Goal: Complete application form: Complete application form

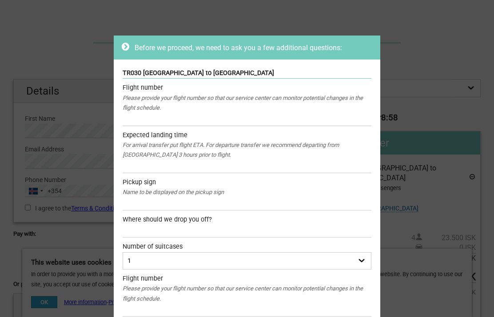
click at [68, 36] on div "Before we proceed, we need to ask you a few additional questions: TR030 [GEOGRA…" at bounding box center [247, 158] width 494 height 317
click at [129, 46] on icon at bounding box center [126, 46] width 8 height 9
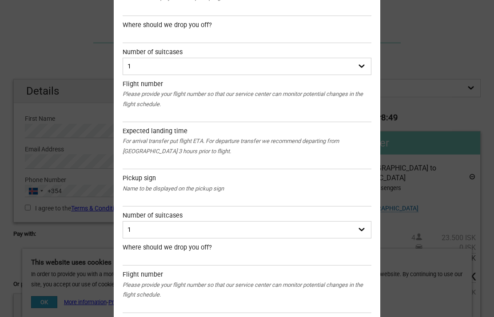
scroll to position [195, 0]
click at [436, 58] on div "Before we proceed, we need to ask you a few additional questions: TR030 [GEOGRA…" at bounding box center [247, 158] width 494 height 317
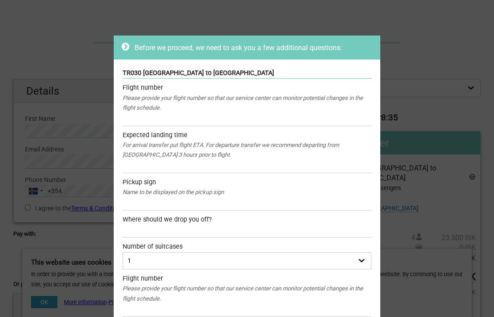
scroll to position [0, 0]
click at [435, 57] on div "Before we proceed, we need to ask you a few additional questions: TR030 [GEOGRA…" at bounding box center [247, 158] width 494 height 317
click at [79, 68] on div "Before we proceed, we need to ask you a few additional questions: TR030 [GEOGRA…" at bounding box center [247, 158] width 494 height 317
click at [64, 50] on div "Before we proceed, we need to ask you a few additional questions: TR030 [GEOGRA…" at bounding box center [247, 158] width 494 height 317
click at [47, 43] on div "Before we proceed, we need to ask you a few additional questions: TR030 [GEOGRA…" at bounding box center [247, 158] width 494 height 317
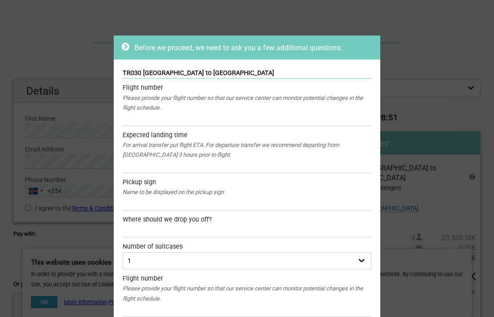
click at [431, 51] on div "Before we proceed, we need to ask you a few additional questions: TR030 [GEOGRA…" at bounding box center [247, 158] width 494 height 317
click at [123, 44] on icon at bounding box center [126, 46] width 8 height 9
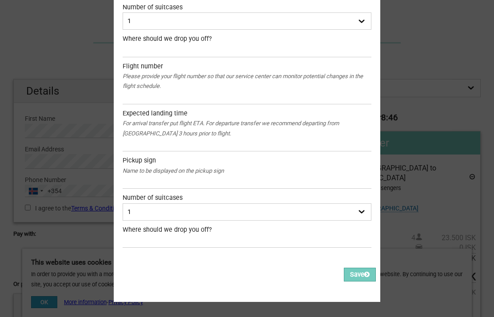
scroll to position [1166, 0]
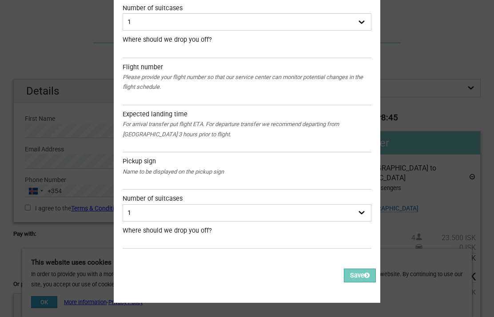
click at [365, 272] on button "Save" at bounding box center [360, 276] width 32 height 14
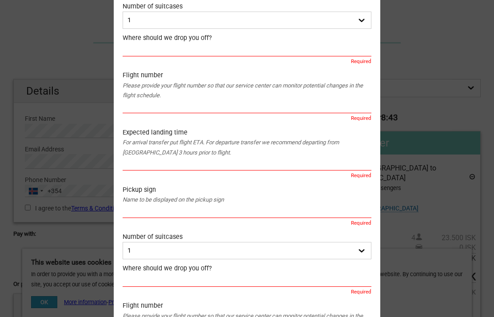
click at [424, 97] on div "Before we proceed, we need to ask you a few additional questions: TR030 Keflavi…" at bounding box center [247, 158] width 494 height 317
click at [34, 63] on div "Before we proceed, we need to ask you a few additional questions: TR030 Keflavi…" at bounding box center [247, 158] width 494 height 317
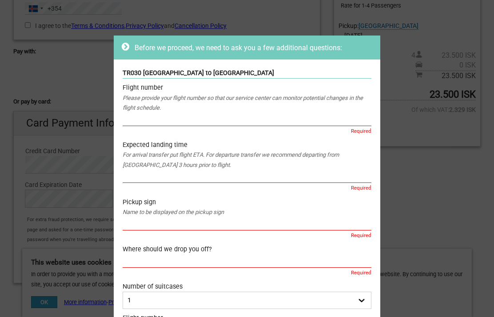
scroll to position [0, 0]
click at [137, 98] on div "Please provide your flight number so that our service center can monitor potent…" at bounding box center [247, 103] width 249 height 20
click at [212, 111] on div "Please provide your flight number so that our service center can monitor potent…" at bounding box center [247, 103] width 249 height 20
click at [352, 109] on div "Please provide your flight number so that our service center can monitor potent…" at bounding box center [247, 103] width 249 height 20
click at [356, 105] on div "Please provide your flight number so that our service center can monitor potent…" at bounding box center [247, 103] width 249 height 20
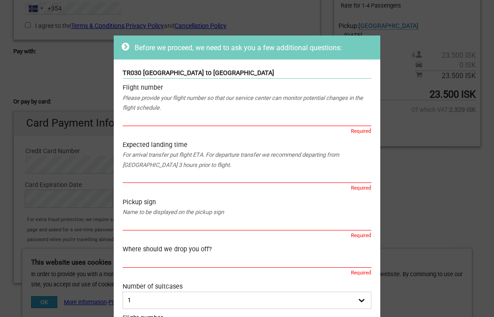
click at [140, 120] on input "text" at bounding box center [247, 119] width 249 height 13
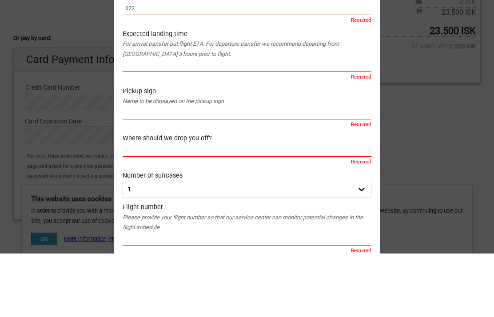
scroll to position [48, 0]
type input "622"
click at [251, 122] on input "text" at bounding box center [247, 128] width 249 height 13
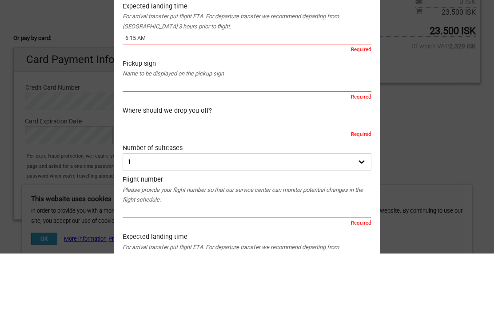
scroll to position [83, 0]
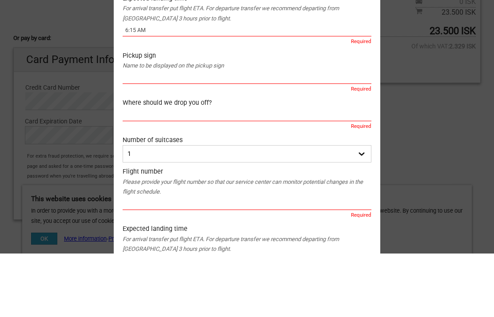
type input "6:15 AM"
click at [219, 134] on input "text" at bounding box center [247, 140] width 249 height 13
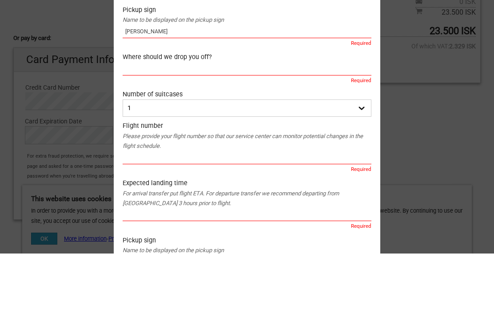
scroll to position [129, 0]
type input "David Bishop"
click at [245, 125] on input "text" at bounding box center [247, 131] width 249 height 13
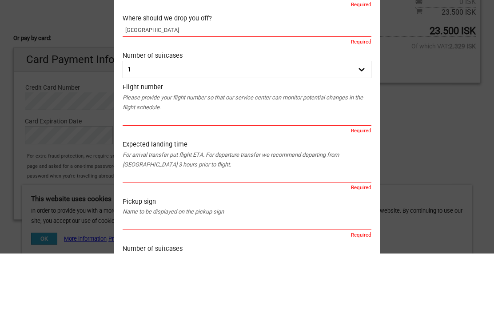
scroll to position [169, 0]
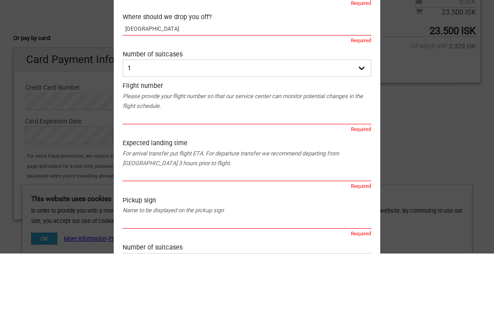
type input "Hotel Island Spa and Wellness Hotel"
click at [364, 123] on select "1 2 3 4" at bounding box center [247, 131] width 249 height 17
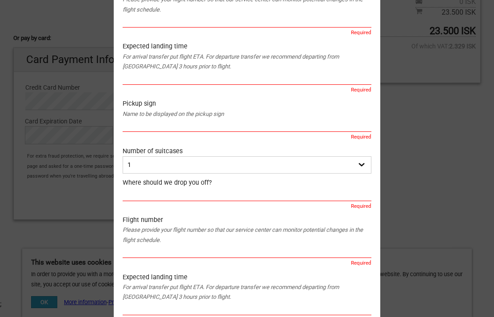
scroll to position [787, 0]
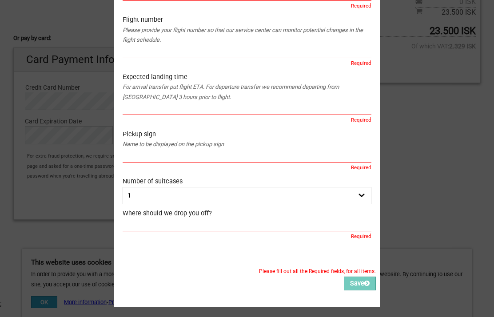
click at [360, 277] on button "Save" at bounding box center [360, 284] width 32 height 14
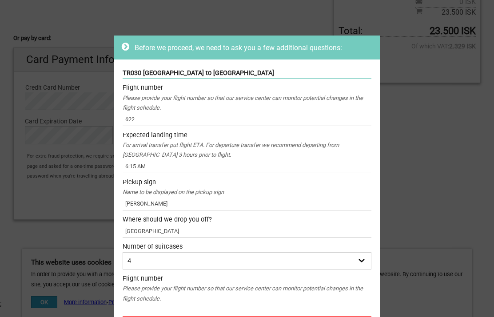
scroll to position [0, 0]
click at [368, 258] on select "1 2 3 4" at bounding box center [247, 260] width 249 height 17
select select "2"
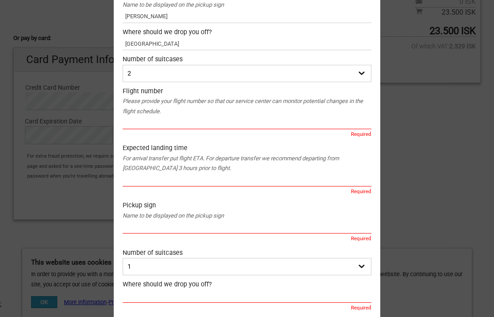
scroll to position [192, 0]
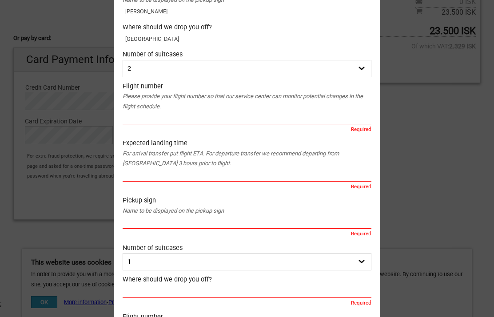
click at [135, 169] on input "text" at bounding box center [247, 175] width 249 height 13
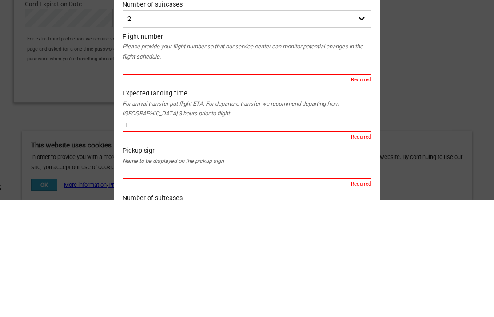
scroll to position [137, 0]
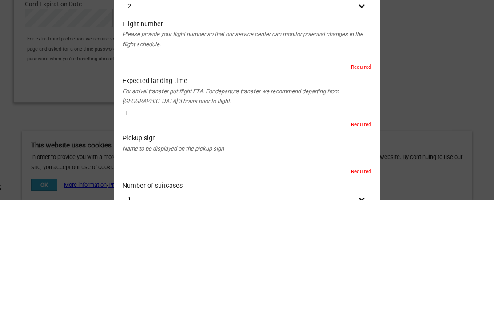
type input "I"
click at [131, 167] on input "text" at bounding box center [247, 173] width 249 height 13
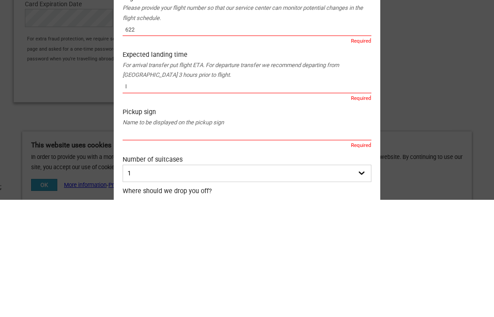
scroll to position [168, 0]
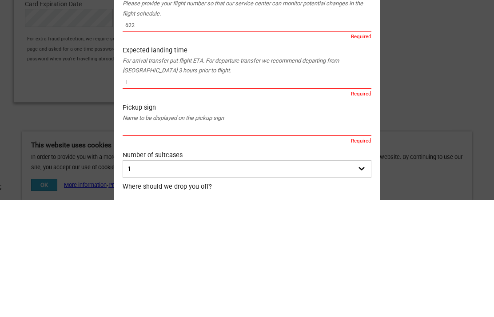
type input "622"
click at [134, 193] on input "I" at bounding box center [247, 199] width 249 height 13
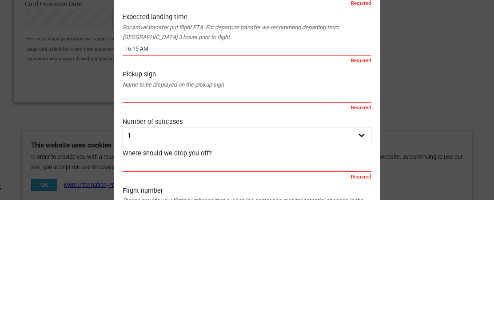
scroll to position [206, 0]
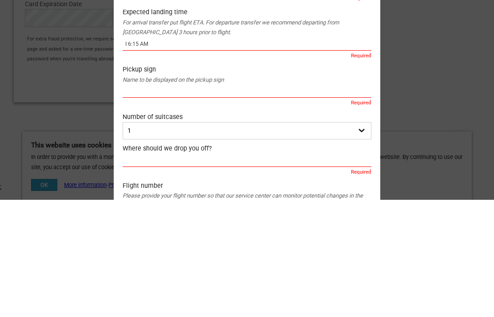
type input "I 6:15 AM"
click at [135, 202] on input "text" at bounding box center [247, 208] width 249 height 13
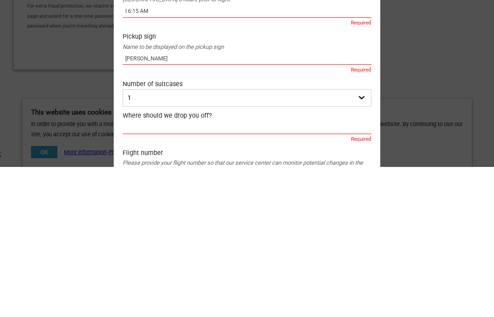
type input "Sue Bishop"
click at [360, 240] on select "1 2 3 4" at bounding box center [247, 248] width 249 height 17
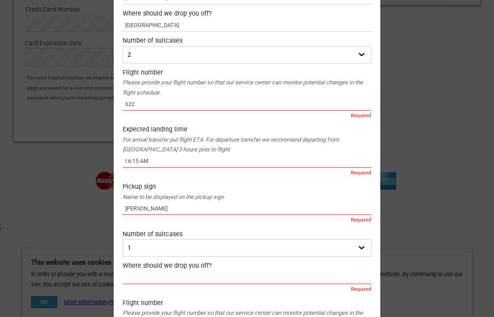
select select "2"
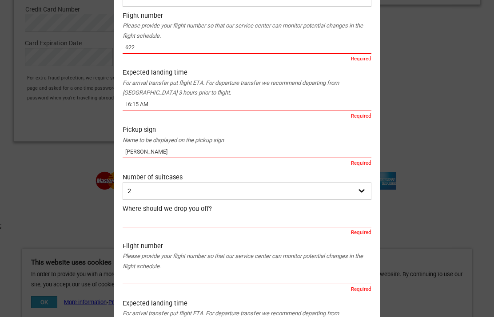
scroll to position [264, 0]
click at [140, 219] on input "text" at bounding box center [247, 220] width 249 height 13
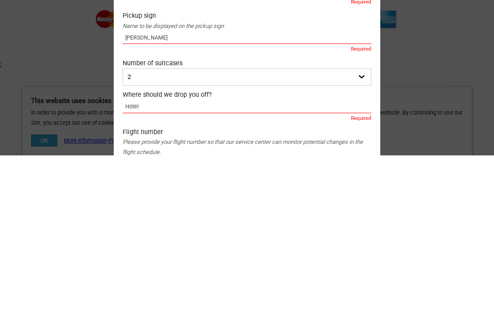
scroll to position [218, 0]
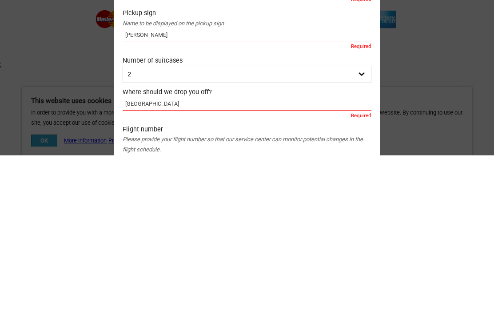
click at [144, 259] on input "Hotel Islane Spa" at bounding box center [247, 265] width 249 height 13
click at [148, 259] on input "Hotel Islane Spa" at bounding box center [247, 265] width 249 height 13
click at [161, 259] on input "Hotel Islane Spa" at bounding box center [247, 265] width 249 height 13
click at [190, 259] on input "Hotel Island Spa" at bounding box center [247, 265] width 249 height 13
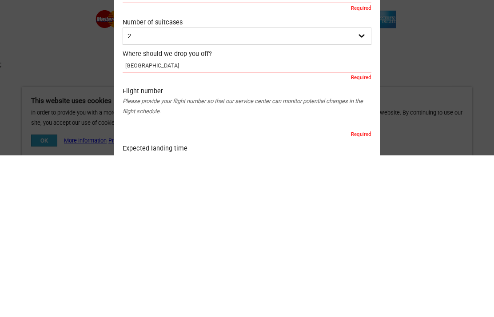
scroll to position [257, 0]
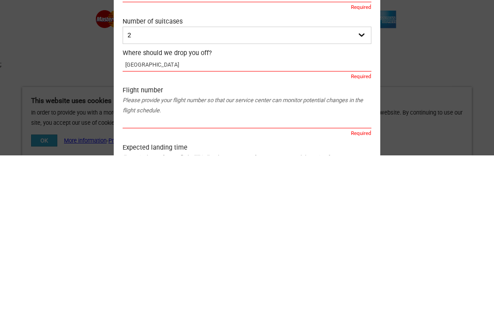
type input "Hotel Island Spa and Wellness Hotel"
click at [94, 55] on div "Before we proceed, we need to ask you a few additional questions: TR030 Keflavi…" at bounding box center [247, 158] width 494 height 317
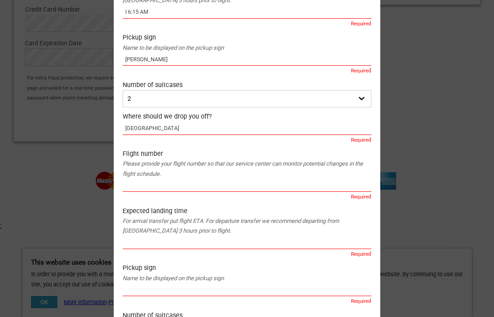
scroll to position [356, 0]
click at [132, 180] on input "text" at bounding box center [247, 185] width 249 height 13
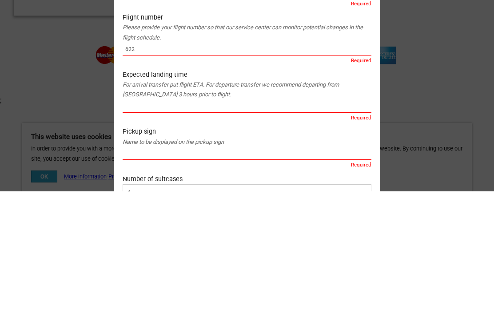
scroll to position [373, 0]
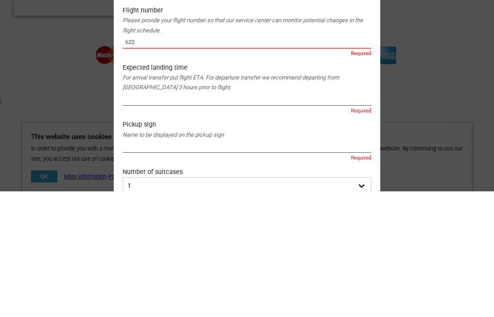
type input "622"
click at [133, 219] on input "text" at bounding box center [247, 225] width 249 height 13
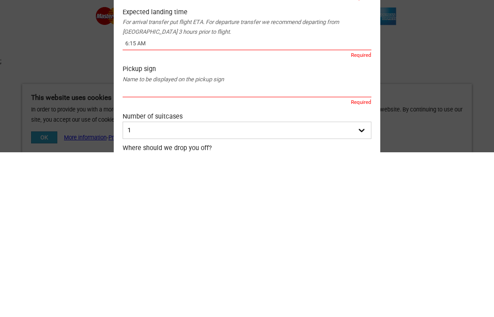
scroll to position [396, 0]
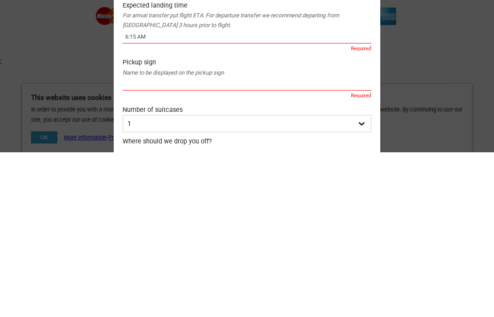
type input "6:15 AM"
click at [131, 243] on input "text" at bounding box center [247, 249] width 249 height 13
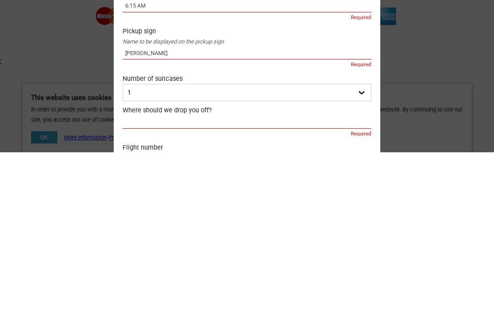
scroll to position [428, 0]
type input "Bruce Weaver"
click at [364, 248] on select "1 2 3 4" at bounding box center [247, 256] width 249 height 17
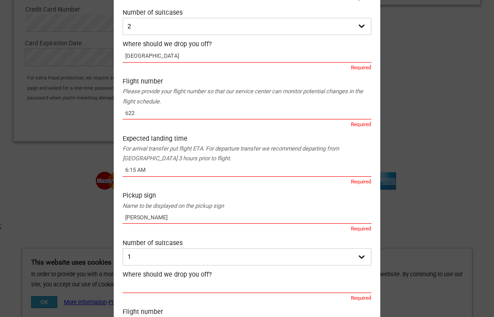
select select "2"
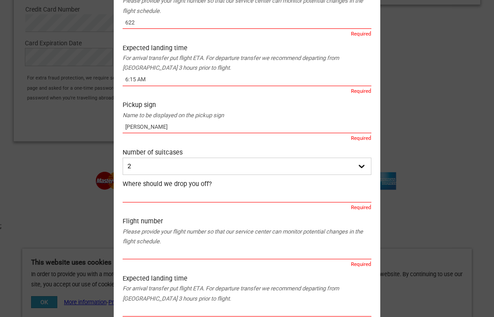
scroll to position [523, 0]
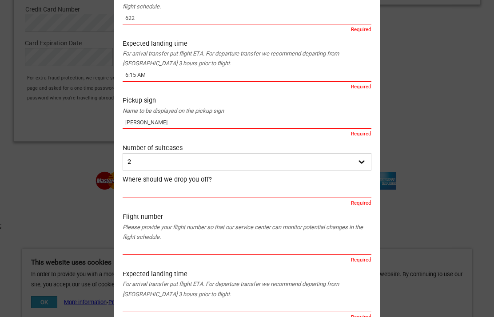
click at [134, 188] on input "text" at bounding box center [247, 191] width 249 height 13
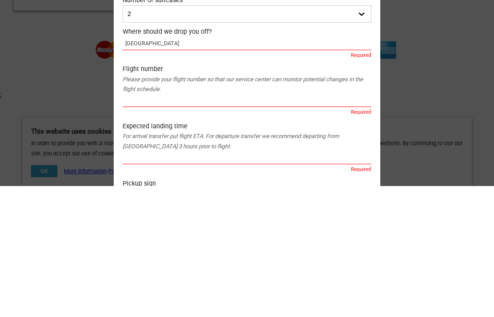
scroll to position [536, 0]
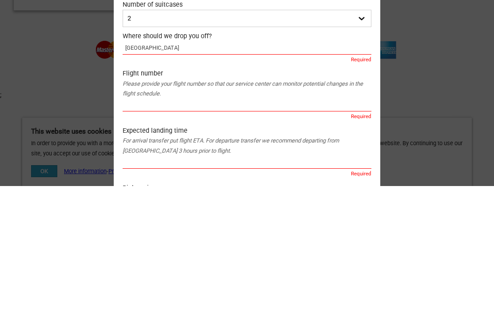
type input "Hotel Island Spa and Wellness Hotel"
click at [134, 230] on input "text" at bounding box center [247, 236] width 249 height 13
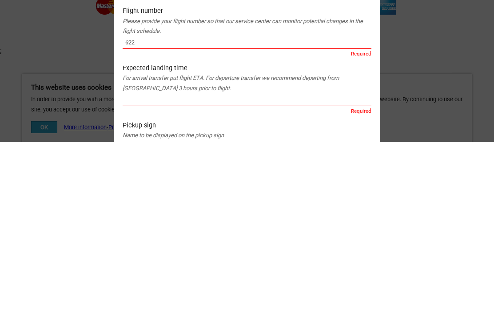
scroll to position [555, 0]
type input "622"
click at [131, 268] on input "text" at bounding box center [247, 274] width 249 height 13
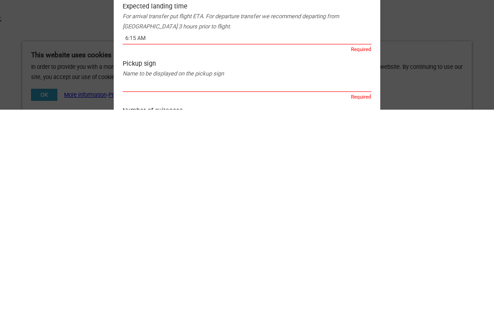
scroll to position [585, 0]
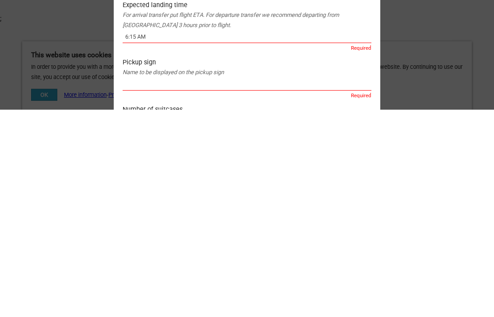
type input "6:15 AM"
click at [134, 285] on input "text" at bounding box center [247, 291] width 249 height 13
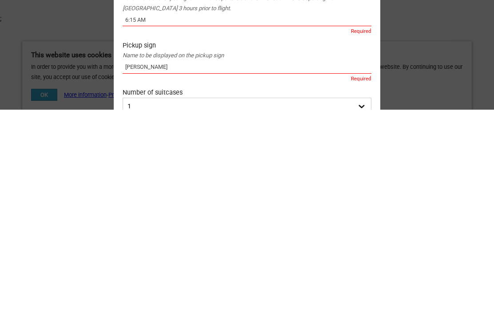
scroll to position [606, 0]
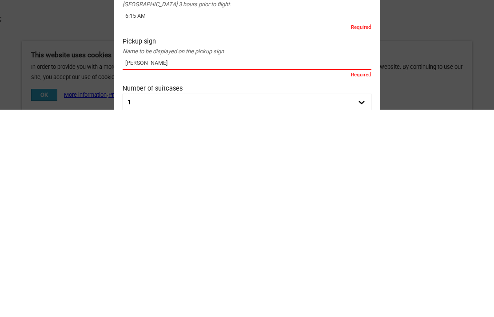
type input "Ruth Ann Weaver"
click at [364, 301] on select "1 2 3 4" at bounding box center [247, 309] width 249 height 17
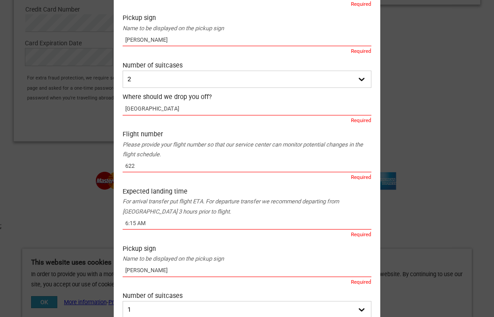
select select "2"
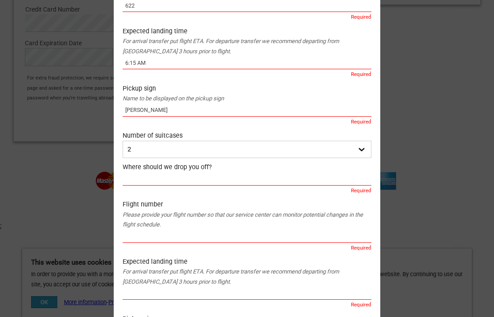
scroll to position [766, 0]
click at [134, 173] on input "text" at bounding box center [247, 179] width 249 height 13
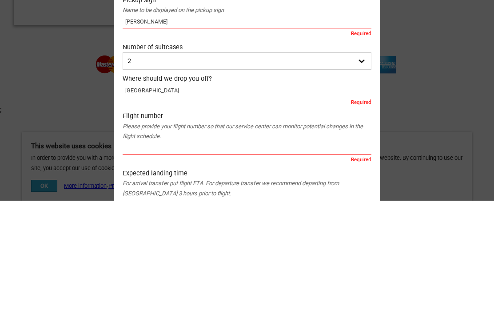
scroll to position [739, 0]
type input "Hotel Island Spa and Wellness Hotel"
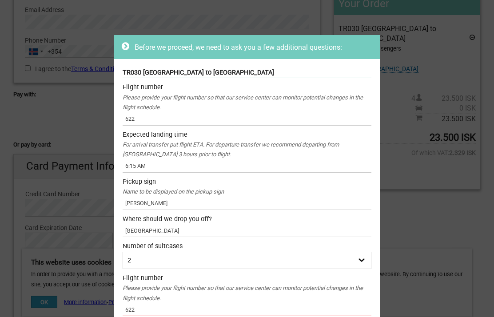
scroll to position [140, 0]
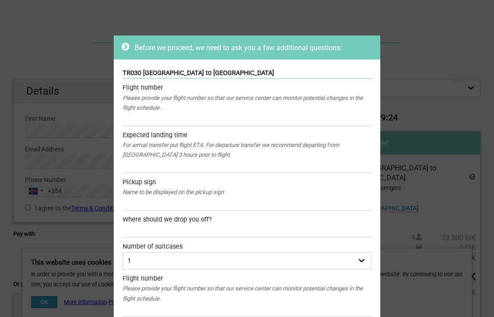
click at [130, 48] on div "Before we proceed, we need to ask you a few additional questions:" at bounding box center [247, 47] width 251 height 11
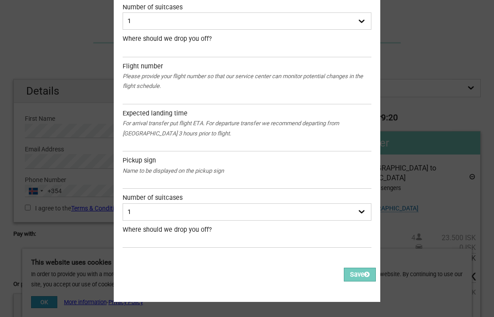
scroll to position [1166, 0]
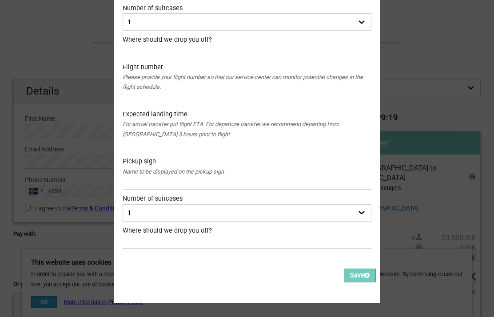
click at [362, 269] on button "Save" at bounding box center [360, 276] width 32 height 14
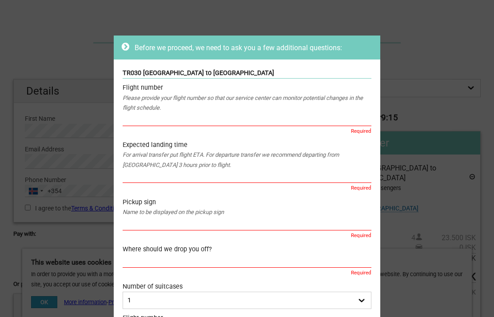
scroll to position [0, 0]
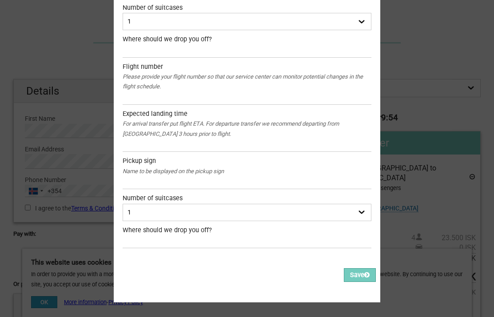
scroll to position [1166, 0]
click at [360, 269] on button "Save" at bounding box center [360, 276] width 32 height 14
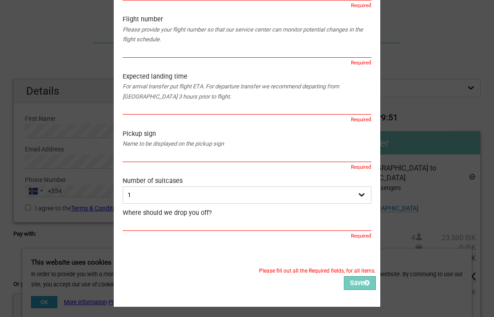
scroll to position [1452, 0]
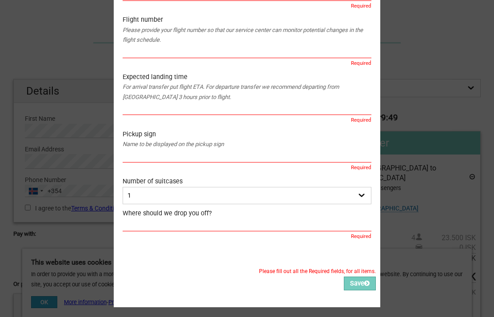
click at [366, 277] on button "Save" at bounding box center [360, 284] width 32 height 14
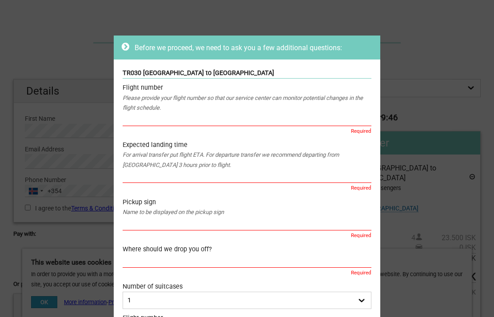
scroll to position [0, 0]
click at [44, 45] on div "Before we proceed, we need to ask you a few additional questions: TR030 Keflavi…" at bounding box center [247, 158] width 494 height 317
click at [39, 37] on div "Before we proceed, we need to ask you a few additional questions: TR030 Keflavi…" at bounding box center [247, 158] width 494 height 317
click at [425, 63] on div "Before we proceed, we need to ask you a few additional questions: TR030 Keflavi…" at bounding box center [247, 158] width 494 height 317
click at [125, 47] on icon at bounding box center [126, 46] width 8 height 9
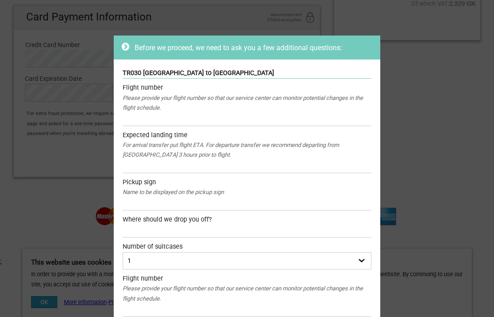
click at [127, 44] on icon at bounding box center [126, 46] width 8 height 9
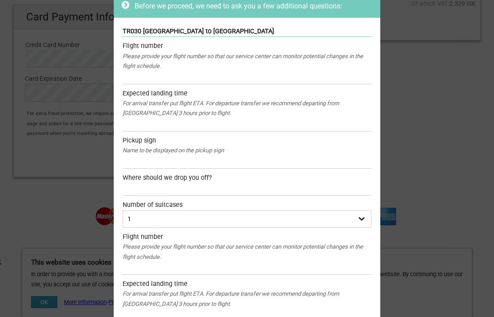
scroll to position [324, 0]
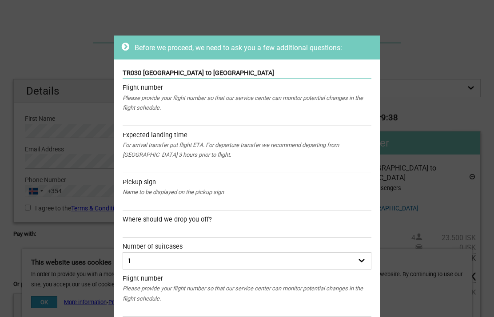
click at [139, 118] on input "text" at bounding box center [247, 119] width 249 height 13
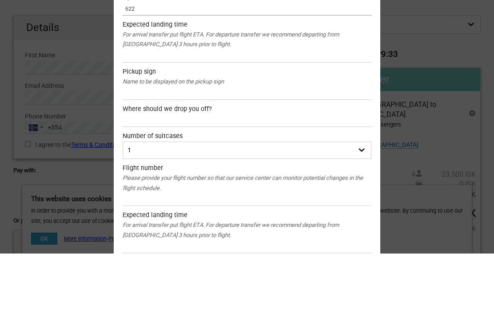
scroll to position [46, 0]
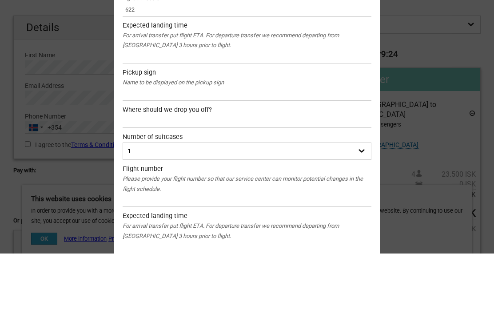
type input "622"
click at [131, 114] on input "text" at bounding box center [247, 120] width 249 height 13
type input "6:15 AM"
click at [278, 152] on input "text" at bounding box center [247, 158] width 249 height 13
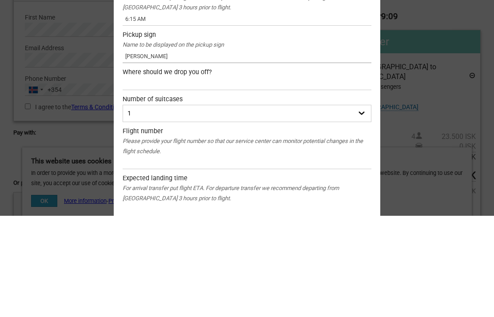
type input "David Bishop"
click at [226, 179] on input "text" at bounding box center [247, 185] width 249 height 13
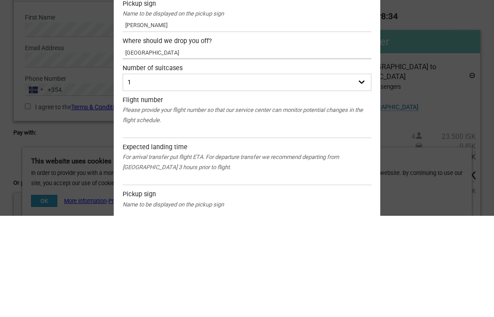
scroll to position [78, 0]
type input "Hotel Island Spa and Wellness Hotel"
click at [364, 174] on select "1 2 3 4" at bounding box center [247, 182] width 249 height 17
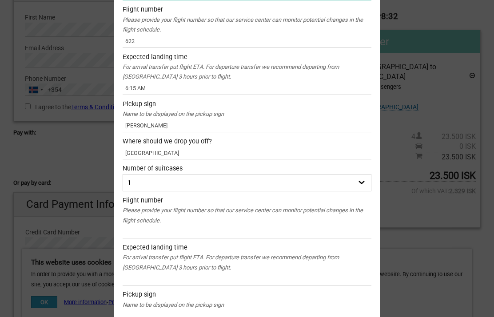
select select "4"
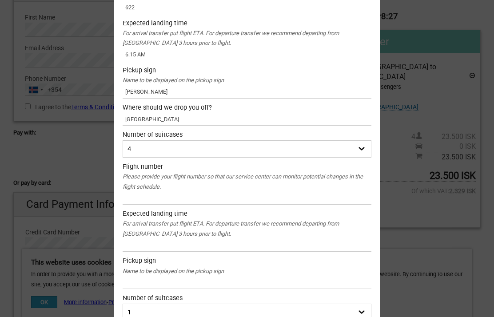
scroll to position [120, 0]
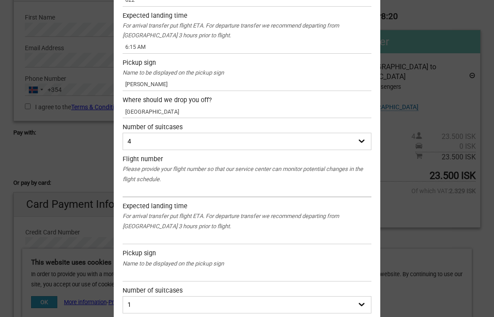
click at [140, 188] on input "text" at bounding box center [247, 190] width 249 height 13
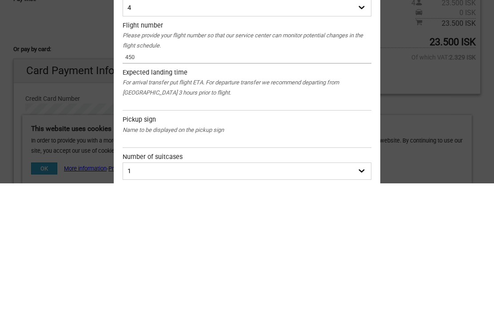
type input "450"
click at [129, 232] on input "text" at bounding box center [247, 238] width 249 height 13
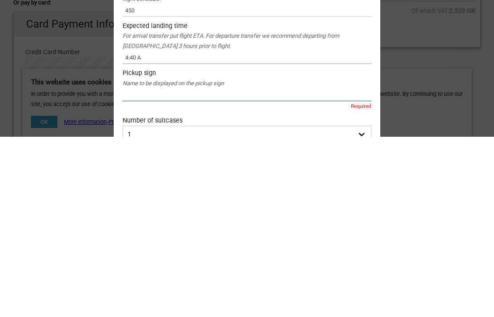
type input "4:40 A"
click at [132, 269] on input "text" at bounding box center [247, 275] width 249 height 13
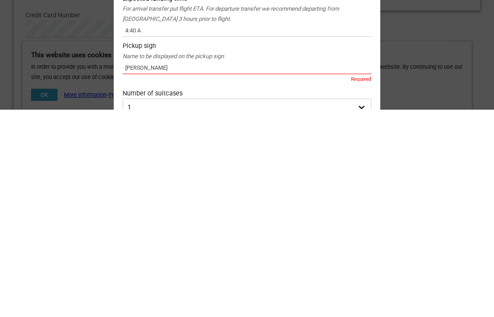
type input "David Bishop"
click at [368, 306] on select "1 2 3 4" at bounding box center [247, 314] width 249 height 17
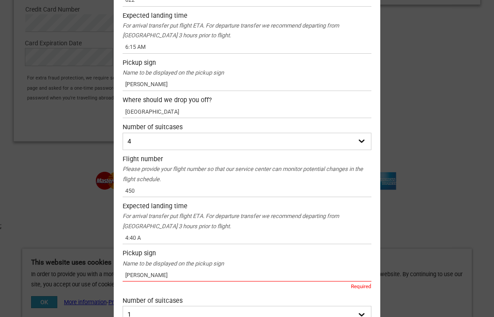
scroll to position [123, 0]
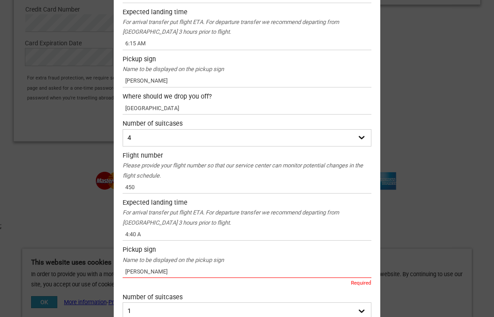
select select "4"
click at [366, 138] on select "1 2 3 4" at bounding box center [247, 137] width 249 height 17
click at [368, 136] on select "1 2 3 4" at bounding box center [247, 137] width 249 height 17
click at [363, 134] on select "1 2 3 4" at bounding box center [247, 137] width 249 height 17
select select "4"
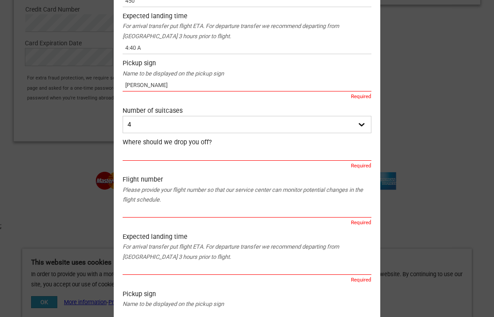
scroll to position [309, 0]
click at [138, 148] on input "text" at bounding box center [247, 154] width 249 height 13
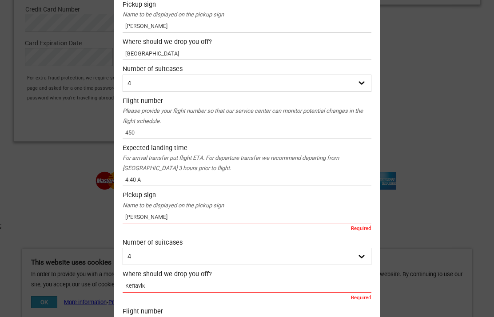
scroll to position [179, 0]
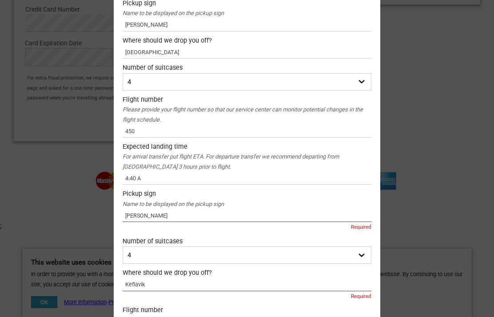
type input "Keflavik"
click at [147, 178] on input "4:40 A" at bounding box center [247, 178] width 249 height 13
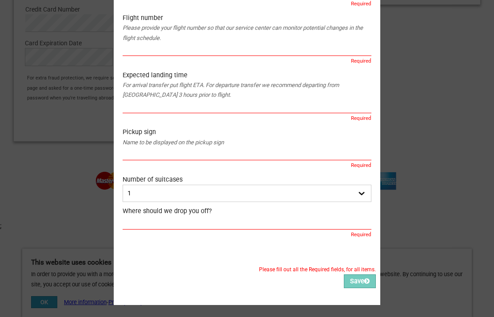
scroll to position [1394, 0]
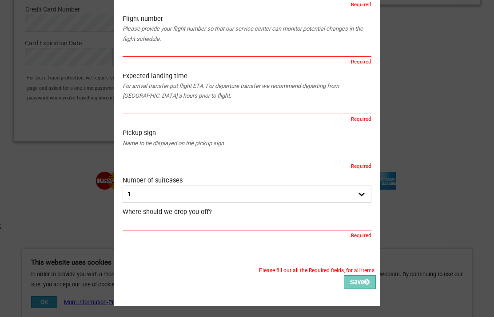
type input "4:40 A M"
click at [363, 276] on button "Save" at bounding box center [360, 283] width 32 height 14
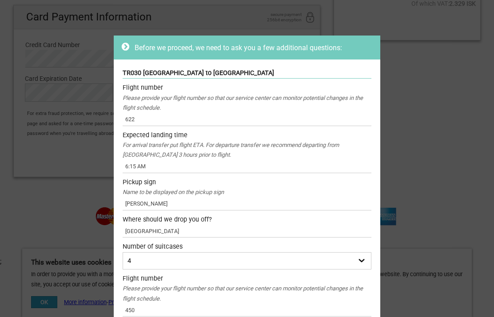
scroll to position [324, 0]
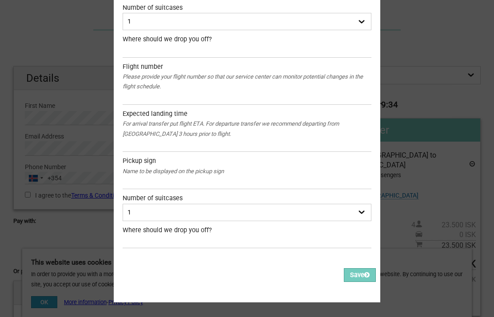
scroll to position [1166, 0]
click at [308, 268] on div "Please fill out all the Required fields, for all items. Please correct the valu…" at bounding box center [247, 280] width 267 height 40
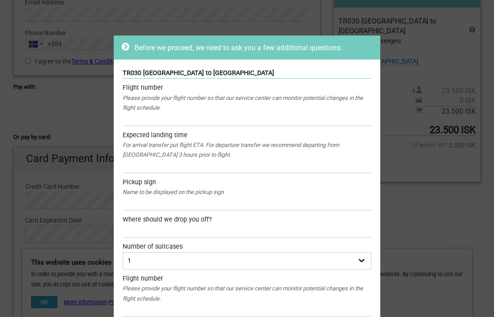
scroll to position [0, 0]
